Goal: Task Accomplishment & Management: Manage account settings

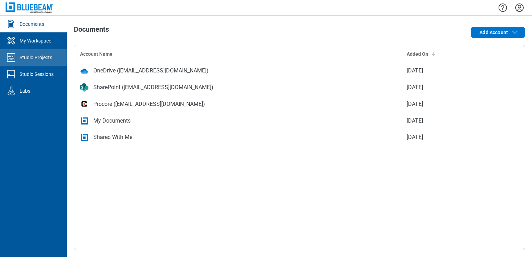
click at [29, 63] on link "Studio Projects" at bounding box center [33, 57] width 67 height 17
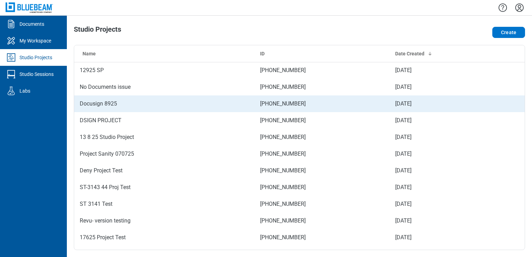
click at [101, 105] on td "Docusign 8925" at bounding box center [164, 103] width 180 height 17
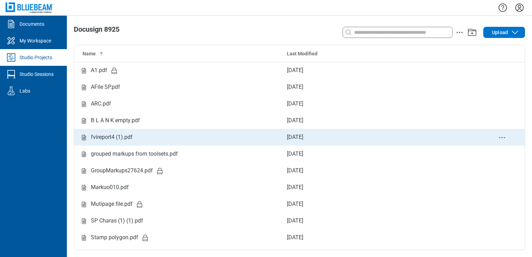
click at [150, 138] on div "fvireport4 (1).pdf" at bounding box center [178, 137] width 196 height 9
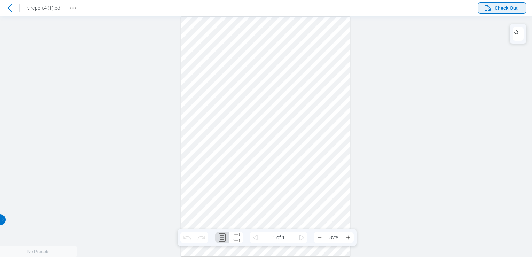
click at [504, 9] on span "Check Out" at bounding box center [506, 8] width 23 height 7
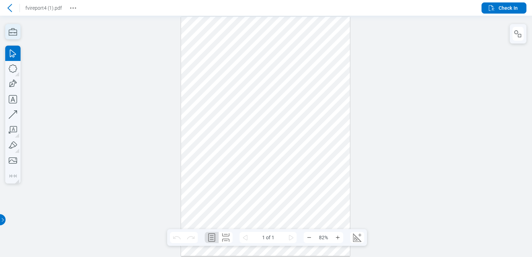
click at [15, 31] on icon "button" at bounding box center [12, 31] width 15 height 15
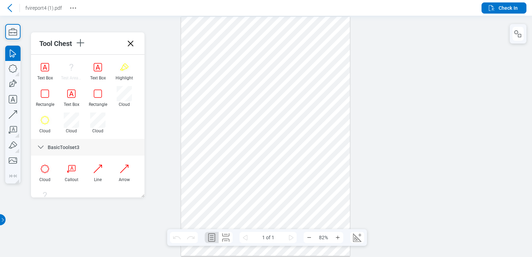
scroll to position [464, 0]
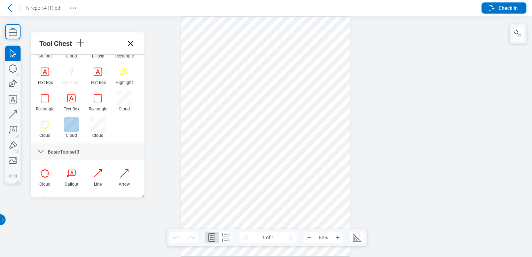
click at [75, 131] on div at bounding box center [71, 124] width 15 height 15
click at [71, 123] on div at bounding box center [71, 124] width 15 height 15
click at [209, 66] on div at bounding box center [265, 136] width 169 height 239
click at [286, 98] on div at bounding box center [265, 136] width 169 height 239
click at [296, 54] on div at bounding box center [265, 136] width 169 height 239
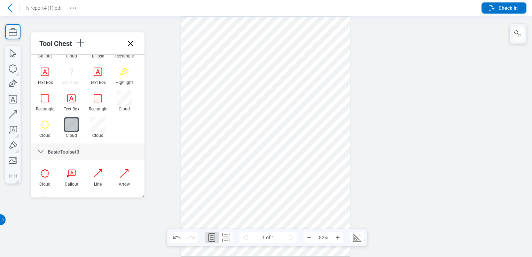
drag, startPoint x: 270, startPoint y: 180, endPoint x: 270, endPoint y: 176, distance: 4.2
click at [270, 180] on div at bounding box center [265, 136] width 169 height 239
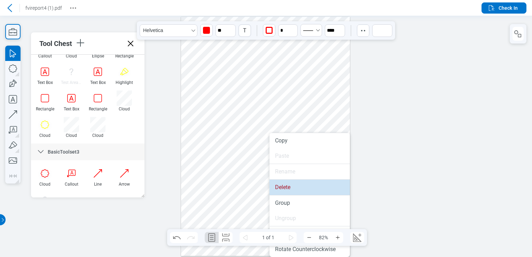
click at [279, 184] on li "Delete" at bounding box center [310, 187] width 80 height 15
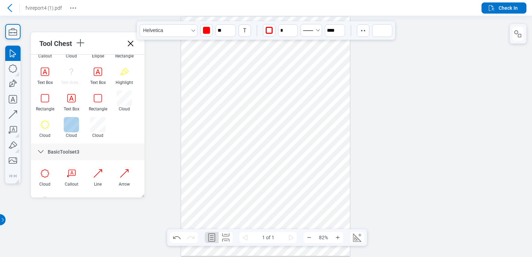
click at [66, 123] on div at bounding box center [71, 124] width 15 height 15
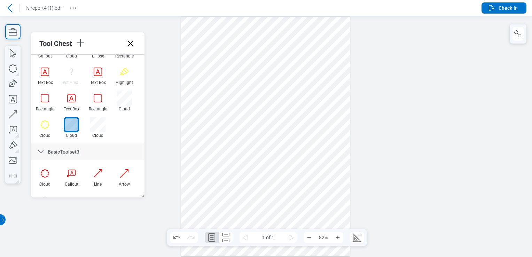
click at [193, 84] on div at bounding box center [265, 136] width 169 height 239
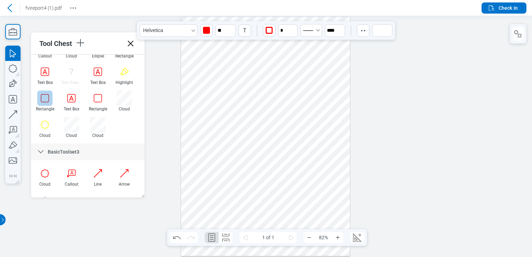
click at [42, 101] on div at bounding box center [44, 98] width 15 height 15
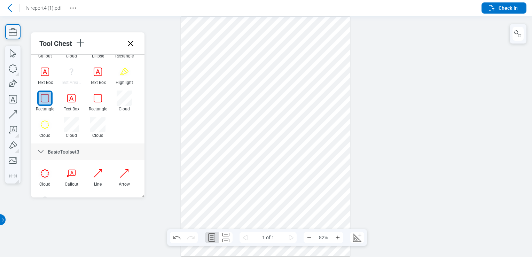
click at [232, 85] on div at bounding box center [265, 136] width 169 height 239
click at [273, 166] on div at bounding box center [265, 136] width 169 height 239
click at [231, 86] on div at bounding box center [265, 136] width 169 height 239
click at [204, 77] on div at bounding box center [265, 136] width 169 height 239
click at [197, 76] on div at bounding box center [265, 136] width 169 height 239
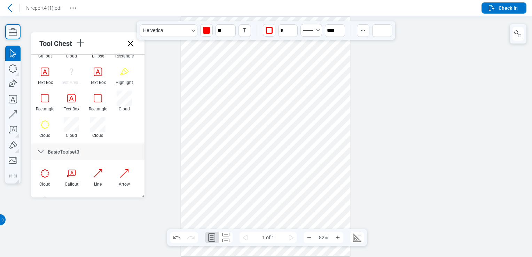
click at [187, 77] on div at bounding box center [265, 136] width 169 height 239
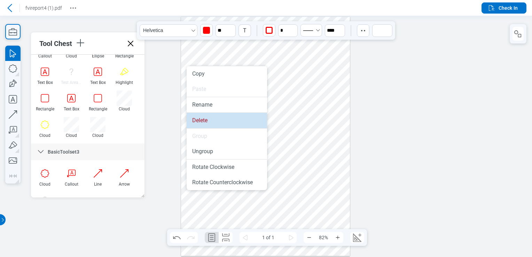
click at [213, 123] on li "Delete" at bounding box center [227, 120] width 80 height 15
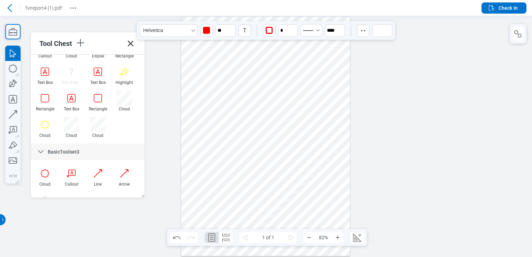
click at [231, 93] on div at bounding box center [265, 136] width 169 height 239
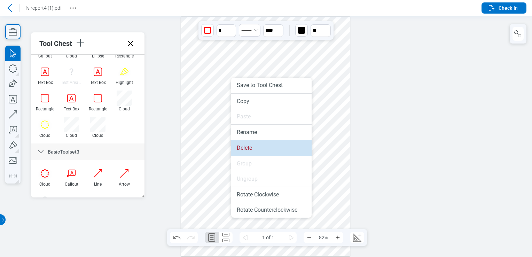
click at [255, 145] on li "Delete" at bounding box center [271, 147] width 80 height 15
